Goal: Use online tool/utility: Use online tool/utility

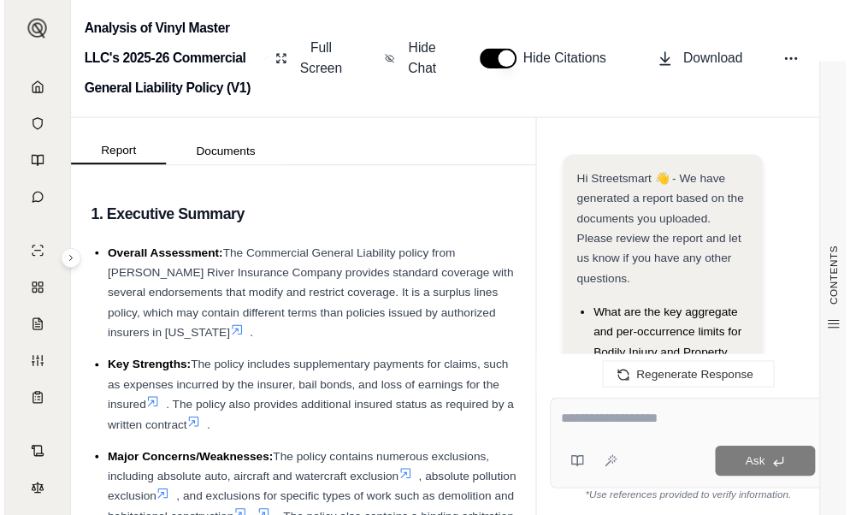
scroll to position [3195, 0]
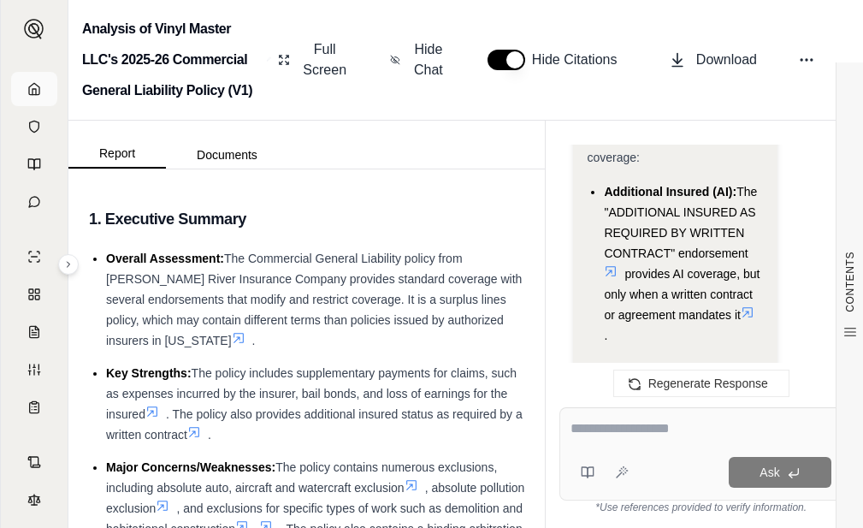
click at [24, 98] on link at bounding box center [34, 89] width 46 height 34
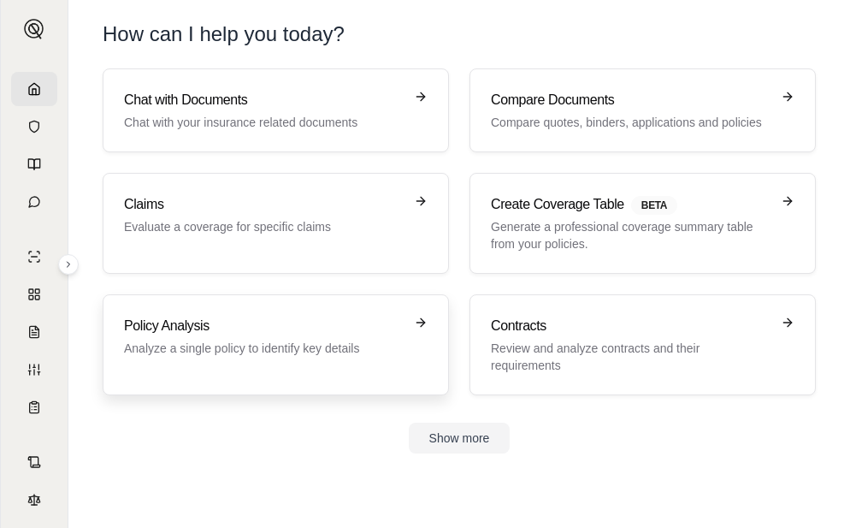
click at [271, 352] on p "Analyze a single policy to identify key details" at bounding box center [264, 348] width 280 height 17
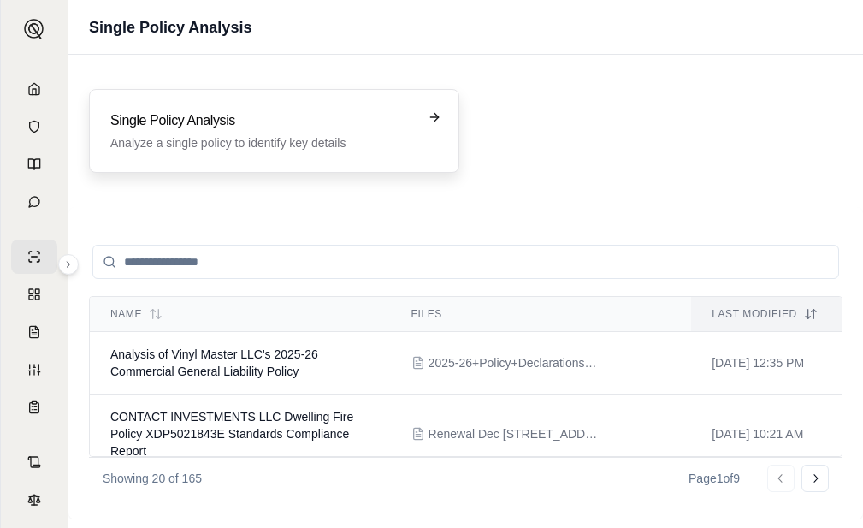
click at [207, 103] on div "Single Policy Analysis Analyze a single policy to identify key details" at bounding box center [274, 131] width 370 height 84
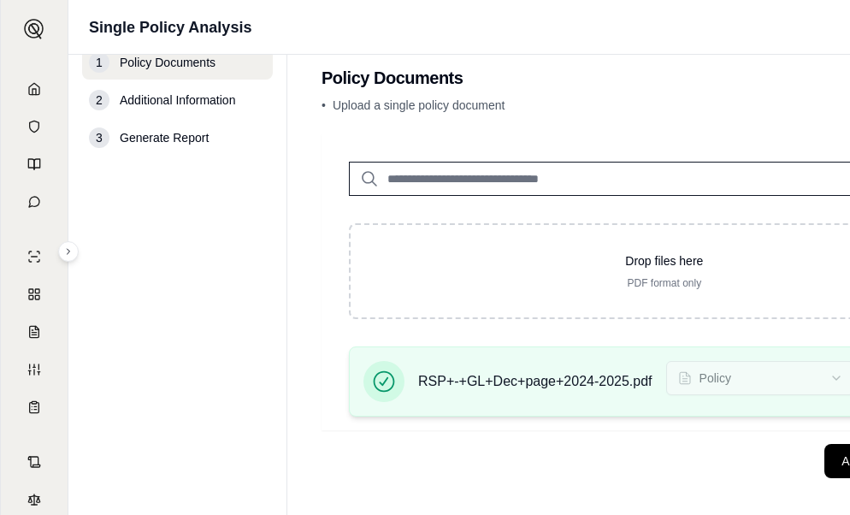
scroll to position [34, 0]
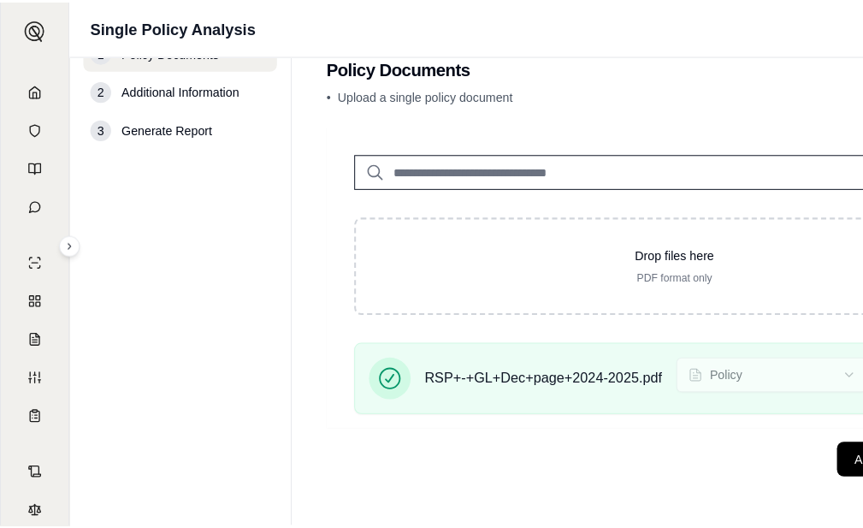
scroll to position [0, 0]
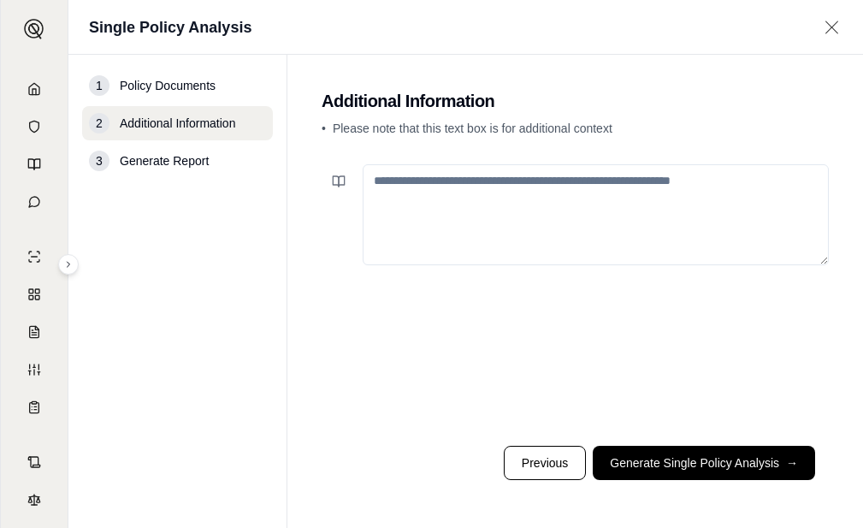
click at [414, 196] on textarea at bounding box center [596, 214] width 466 height 101
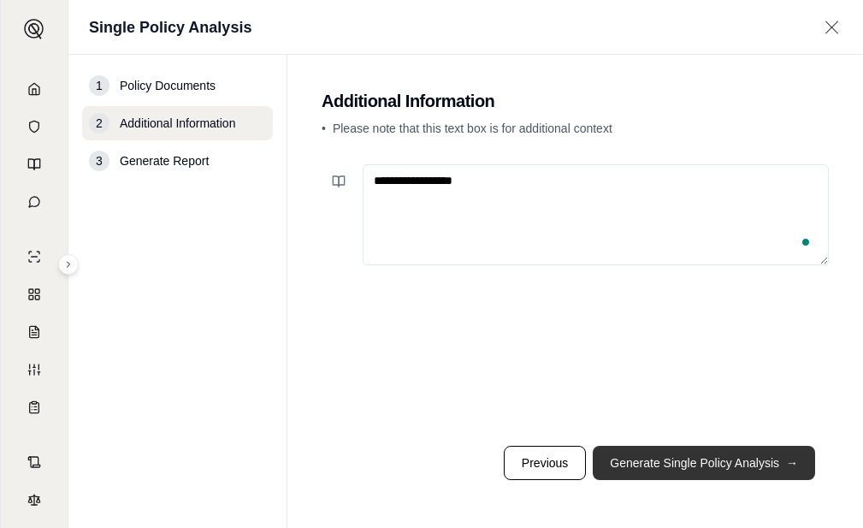
type textarea "**********"
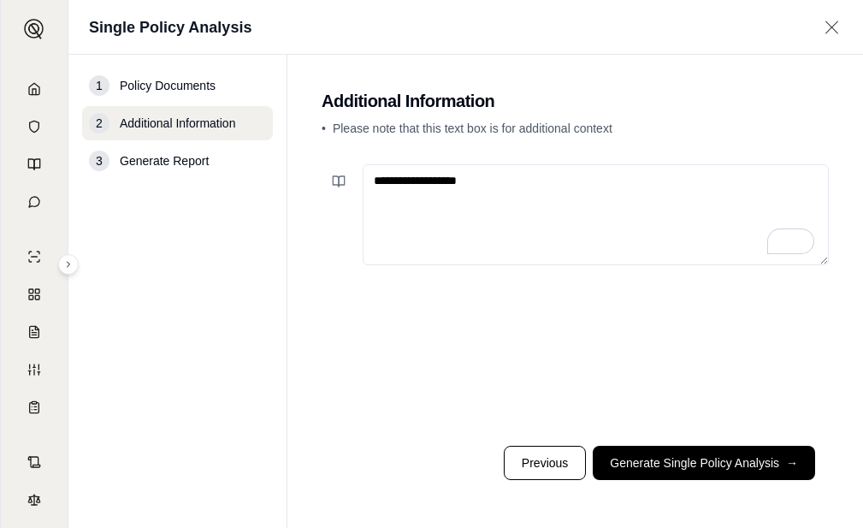
drag, startPoint x: 495, startPoint y: 192, endPoint x: 324, endPoint y: 198, distance: 171.2
click at [299, 177] on main "**********" at bounding box center [575, 291] width 576 height 473
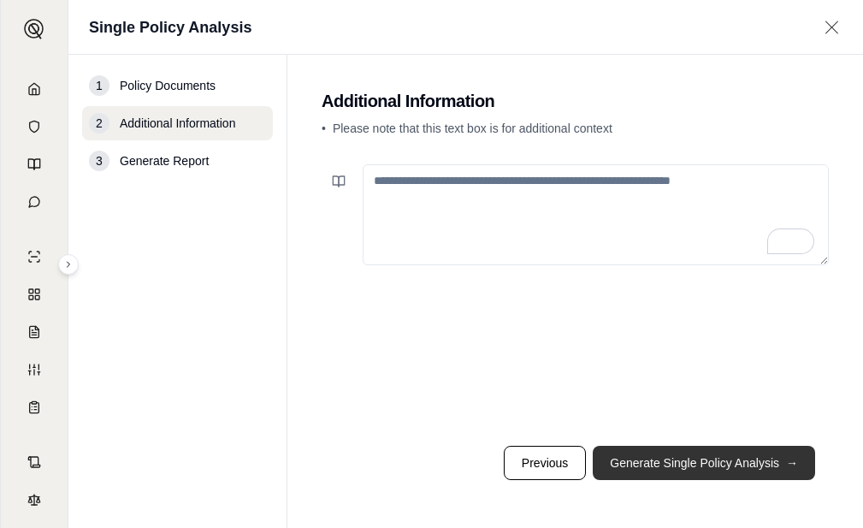
click at [673, 449] on button "Generate Single Policy Analysis →" at bounding box center [704, 463] width 222 height 34
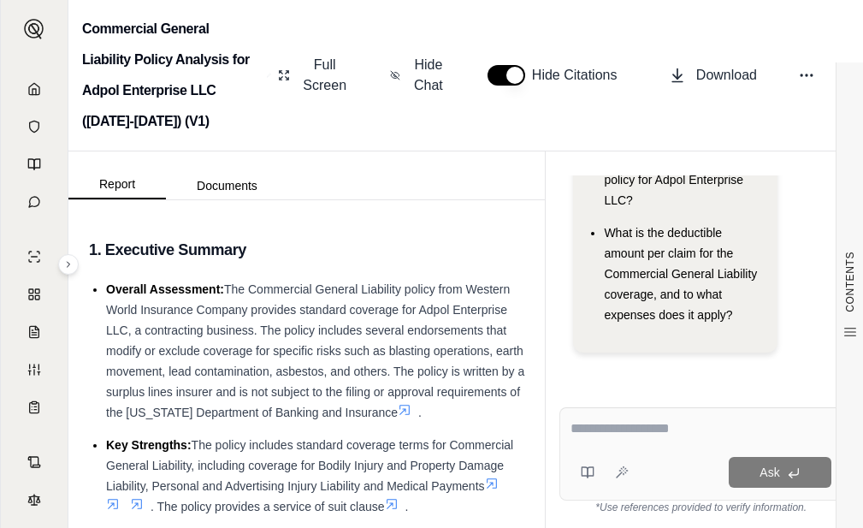
click at [605, 435] on textarea at bounding box center [701, 428] width 261 height 21
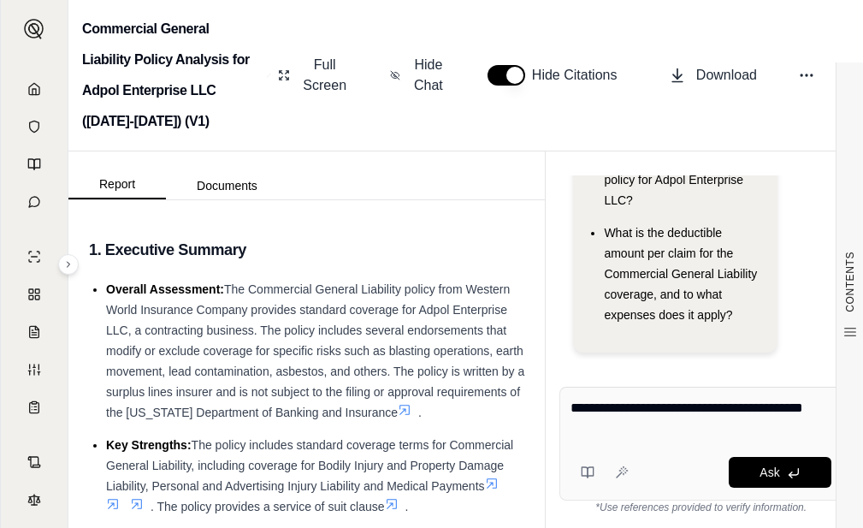
type textarea "**********"
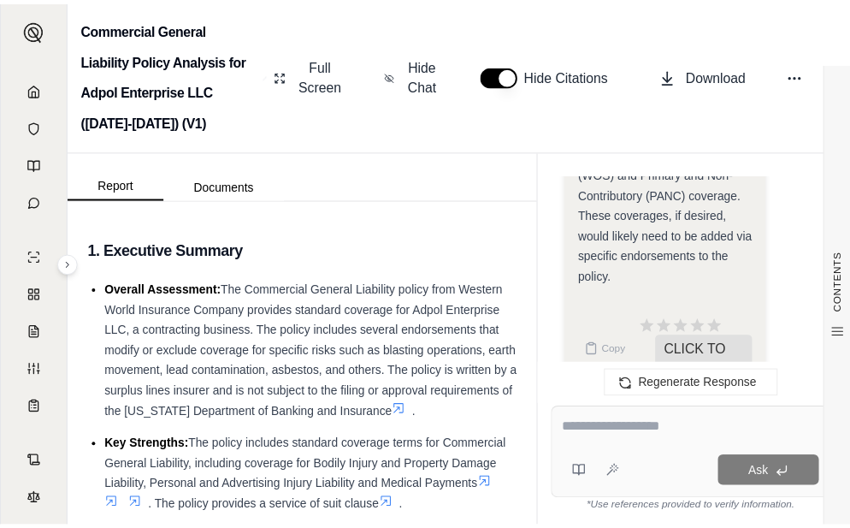
scroll to position [2907, 0]
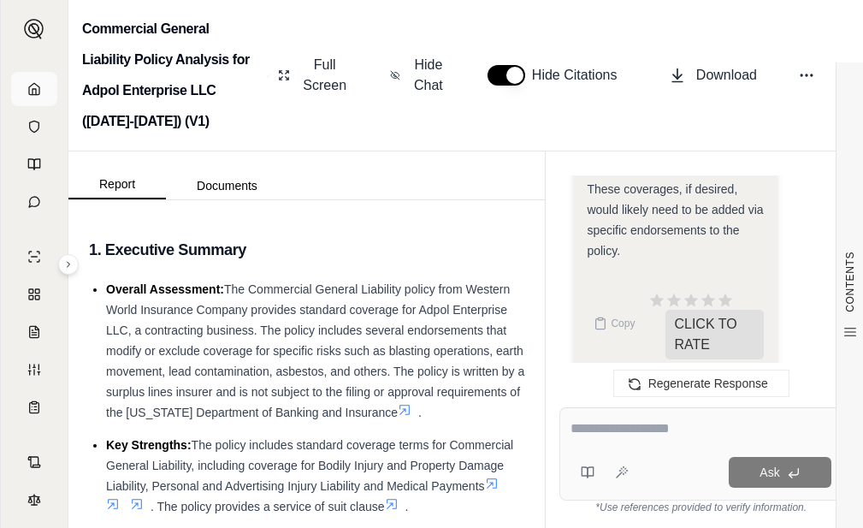
click at [27, 86] on icon at bounding box center [34, 89] width 14 height 14
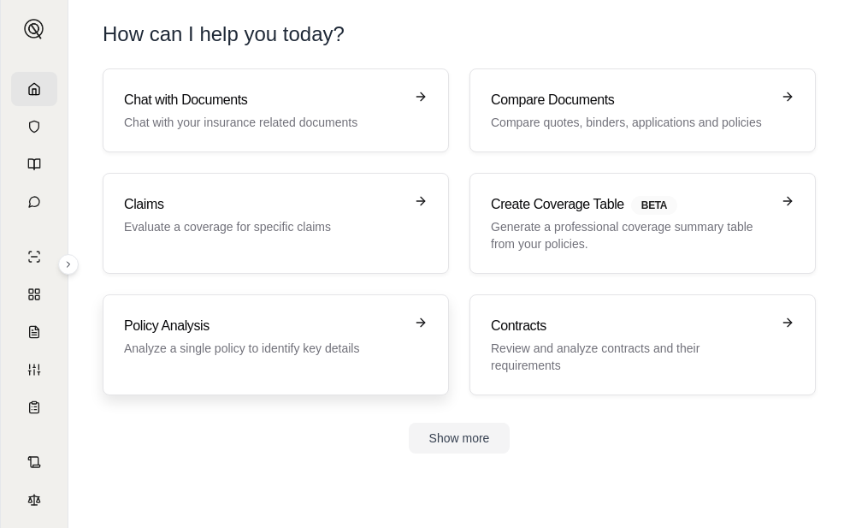
click at [284, 342] on p "Analyze a single policy to identify key details" at bounding box center [264, 348] width 280 height 17
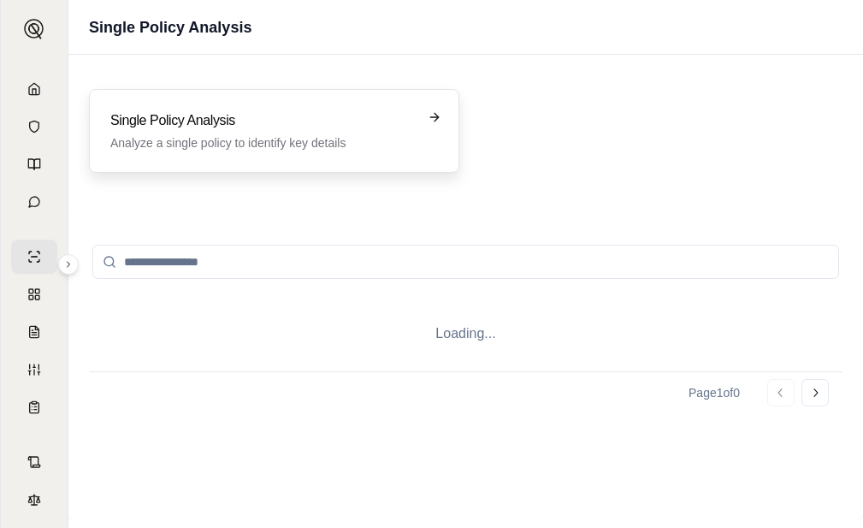
click at [222, 89] on div "Single Policy Analysis Analyze a single policy to identify key details" at bounding box center [274, 131] width 370 height 84
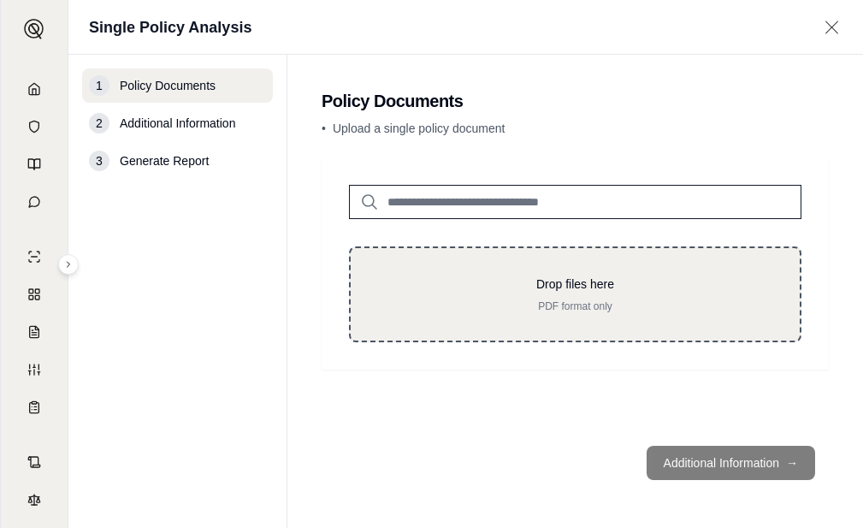
click at [232, 154] on div "3 Generate Report" at bounding box center [177, 161] width 191 height 34
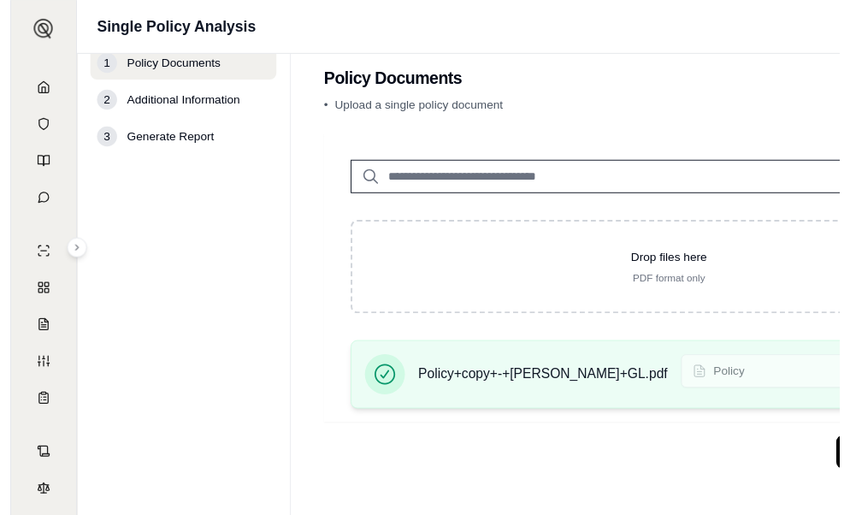
scroll to position [34, 0]
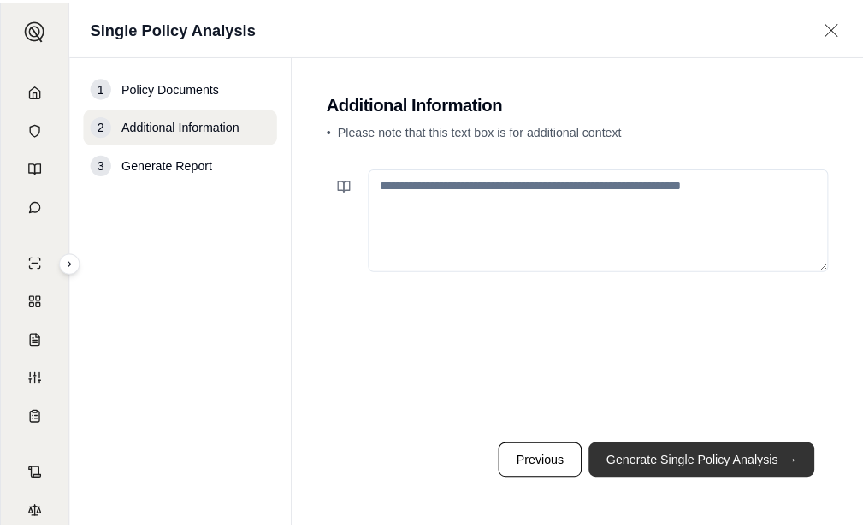
scroll to position [0, 0]
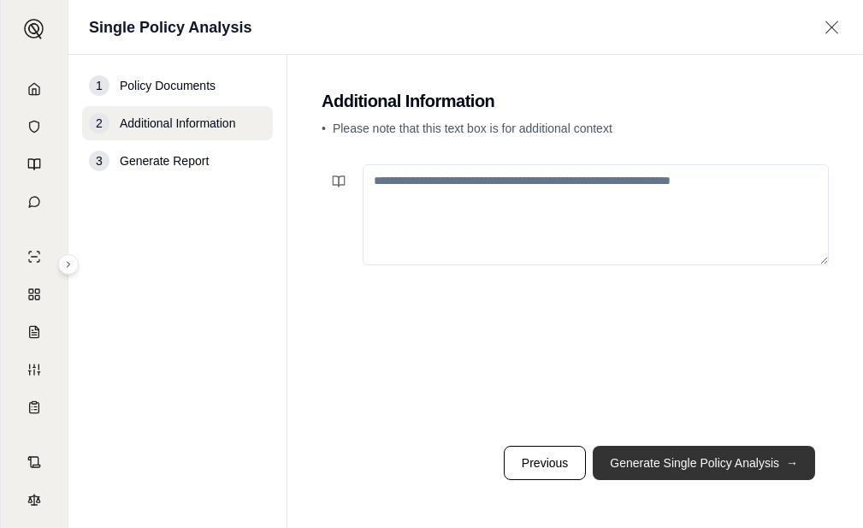
click at [766, 457] on button "Generate Single Policy Analysis →" at bounding box center [704, 463] width 222 height 34
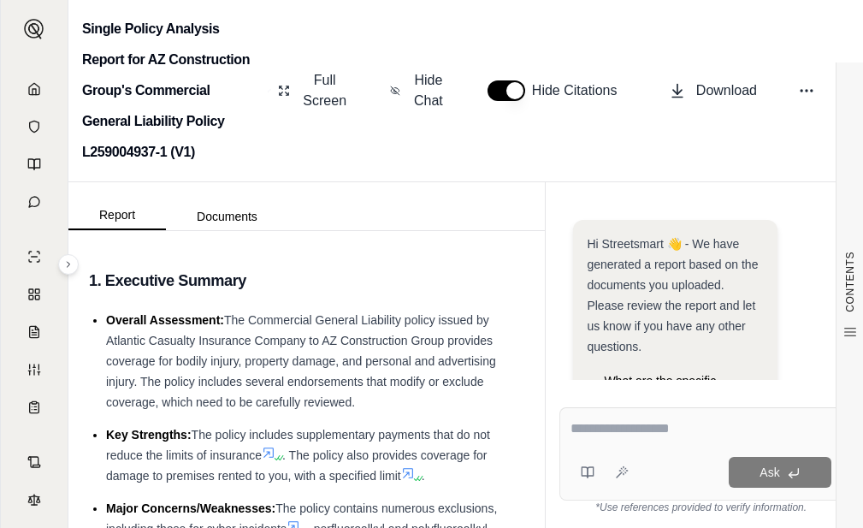
scroll to position [171, 0]
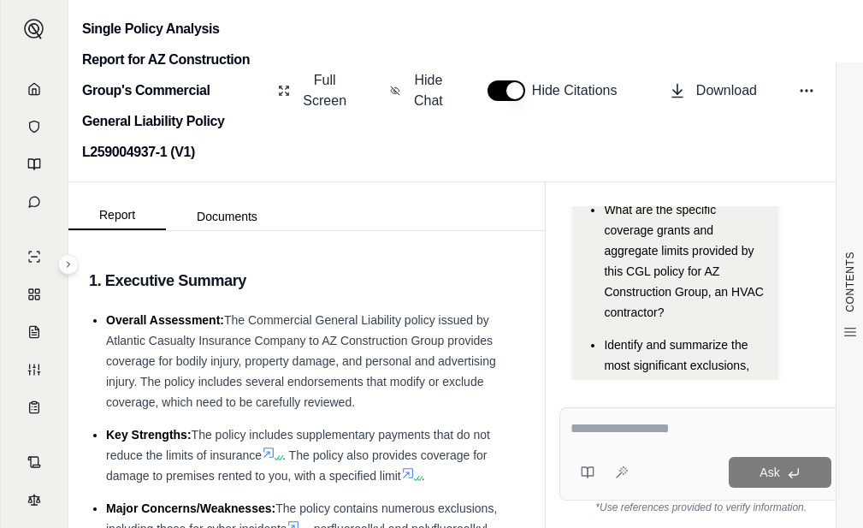
drag, startPoint x: 664, startPoint y: 435, endPoint x: 659, endPoint y: 423, distance: 13.8
click at [664, 434] on textarea at bounding box center [701, 428] width 261 height 21
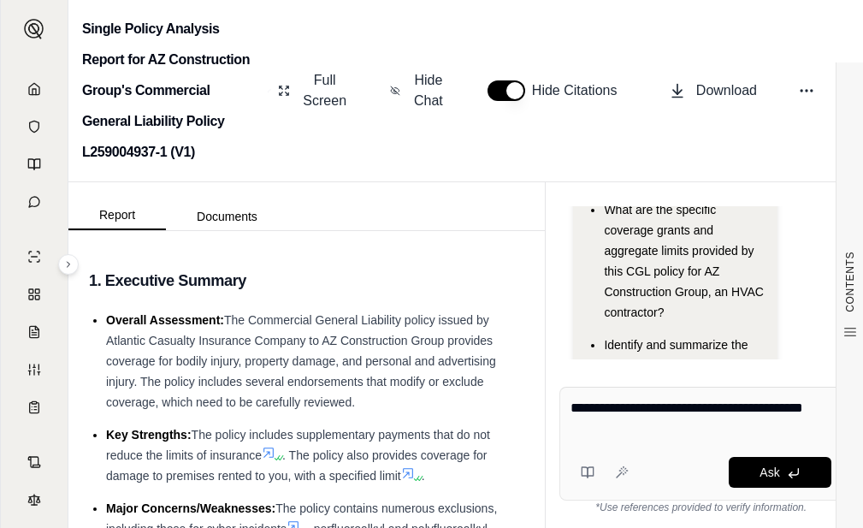
type textarea "**********"
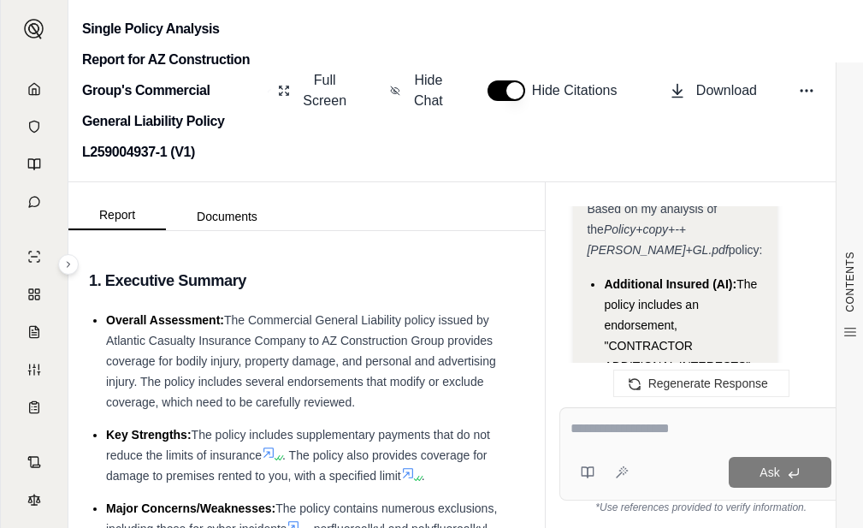
scroll to position [4242, 0]
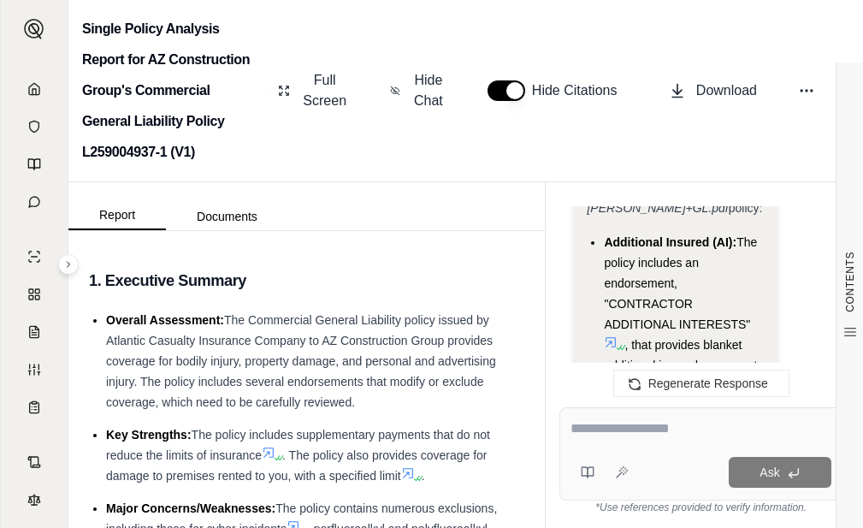
click at [613, 337] on icon at bounding box center [612, 342] width 10 height 10
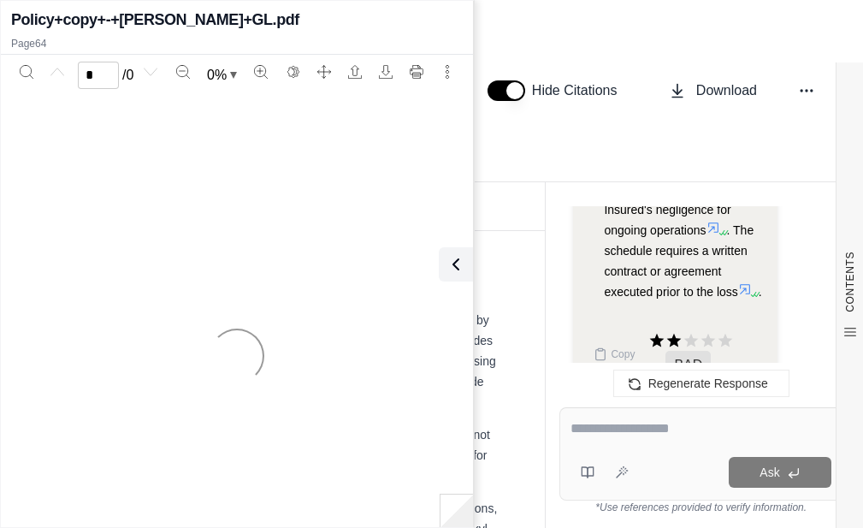
scroll to position [5284, 0]
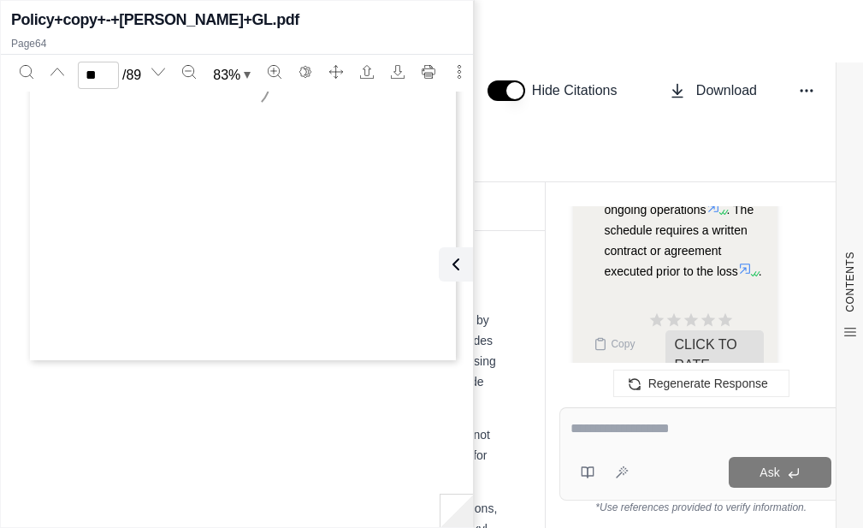
type input "**"
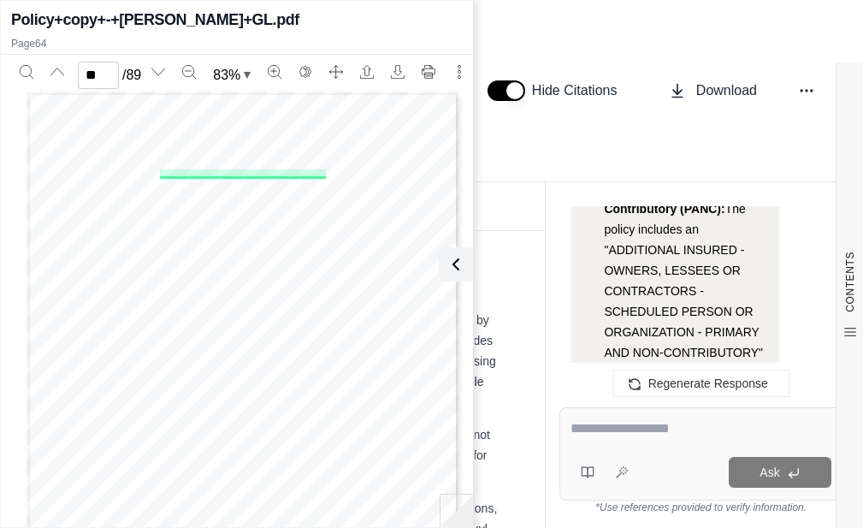
scroll to position [5027, 0]
